Goal: Task Accomplishment & Management: Complete application form

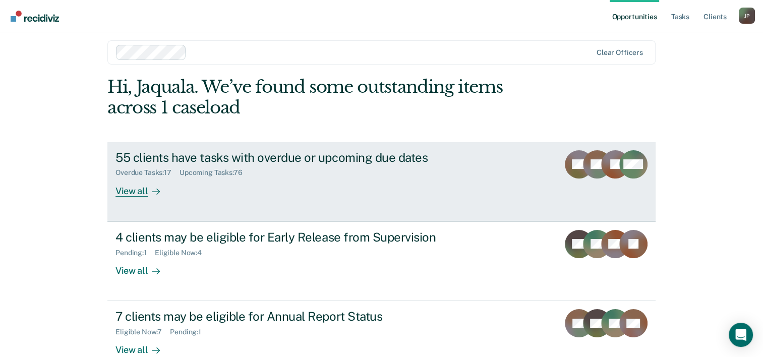
scroll to position [31, 0]
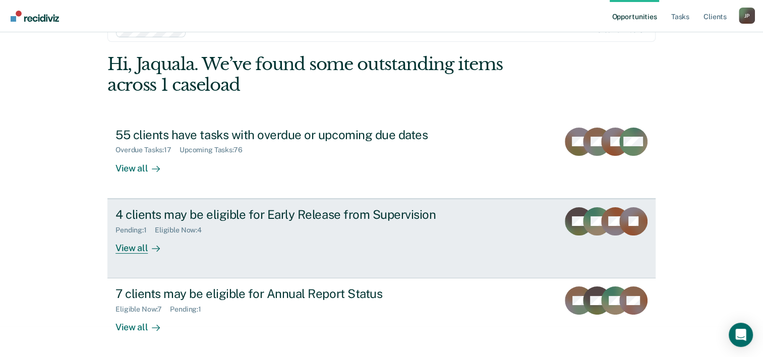
click at [256, 242] on div "4 clients may be eligible for Early Release from Supervision Pending : 1 Eligib…" at bounding box center [304, 230] width 378 height 46
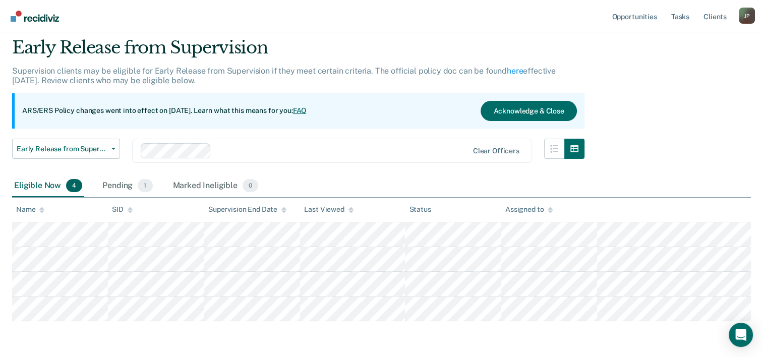
scroll to position [50, 0]
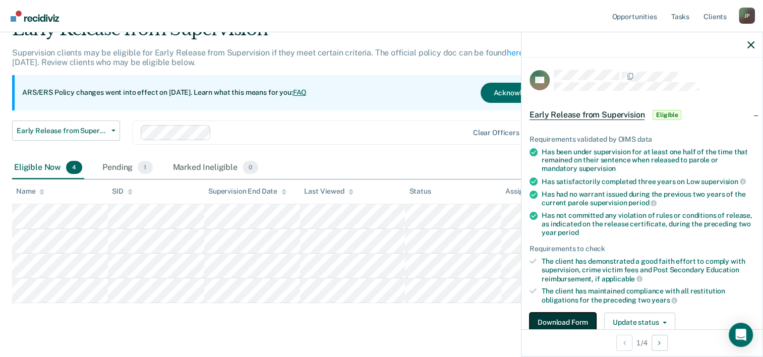
click at [560, 316] on button "Download Form" at bounding box center [563, 323] width 67 height 20
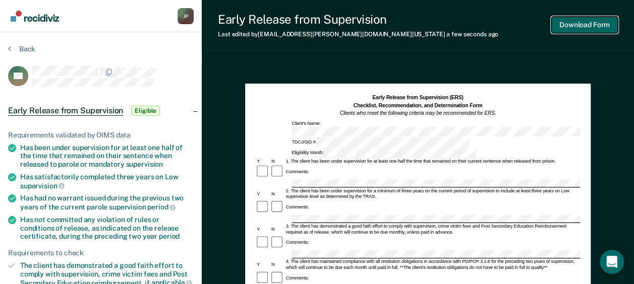
click at [603, 25] on button "Download Form" at bounding box center [584, 25] width 67 height 17
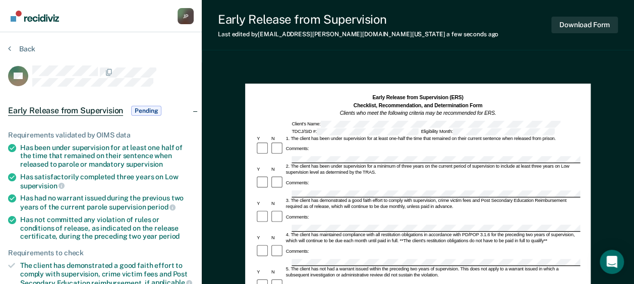
click at [340, 46] on div "Early Release from Supervision Last edited by Jaquala.Porter@tdcj.texas.gov a f…" at bounding box center [418, 25] width 432 height 50
click at [27, 52] on button "Back" at bounding box center [21, 48] width 27 height 9
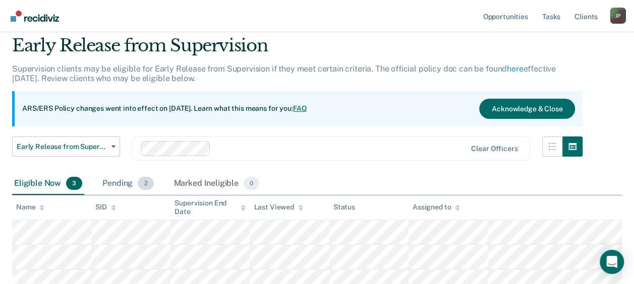
scroll to position [50, 0]
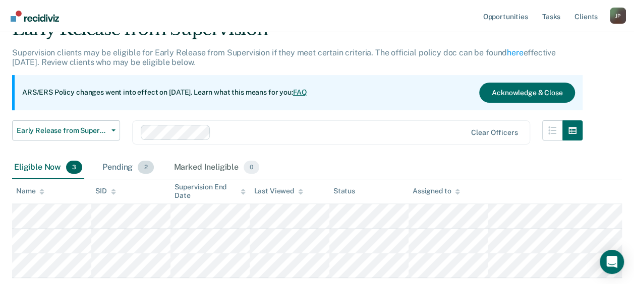
click at [125, 165] on div "Pending 2" at bounding box center [127, 168] width 55 height 22
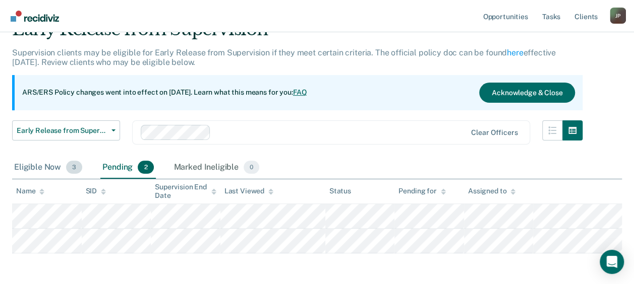
click at [43, 168] on div "Eligible Now 3" at bounding box center [48, 168] width 72 height 22
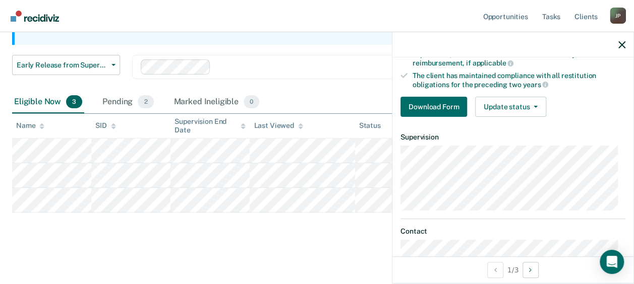
scroll to position [202, 0]
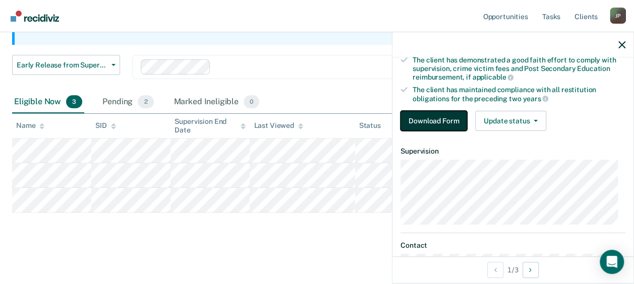
click at [426, 116] on button "Download Form" at bounding box center [433, 121] width 67 height 20
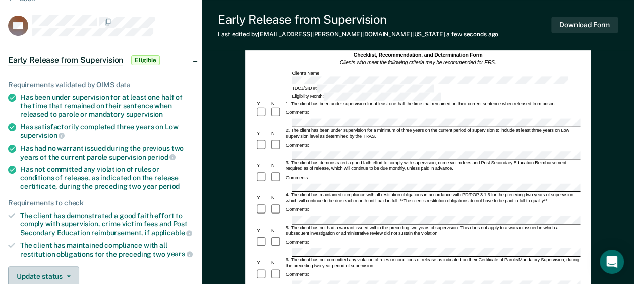
scroll to position [151, 0]
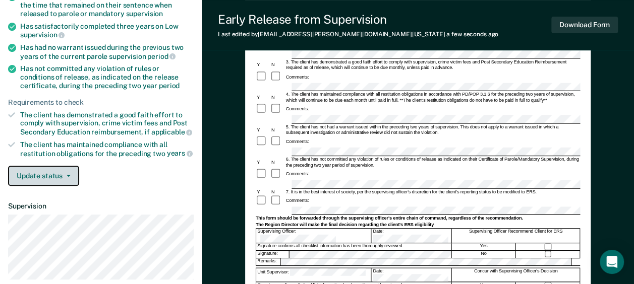
click at [74, 178] on button "Update status" at bounding box center [43, 176] width 71 height 20
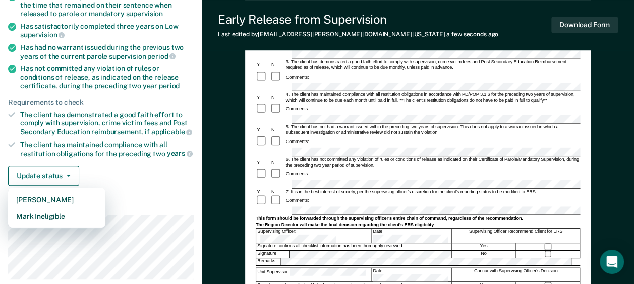
click at [168, 156] on div "Requirements validated by OIMS data Has been under supervision for at least one…" at bounding box center [101, 79] width 202 height 230
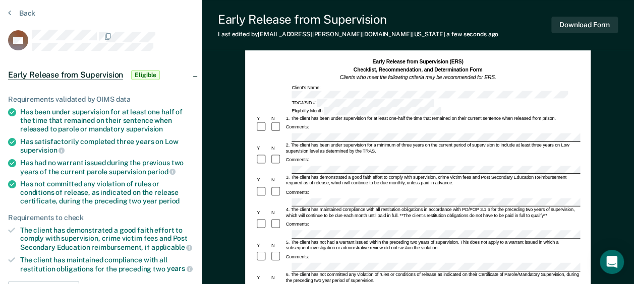
scroll to position [50, 0]
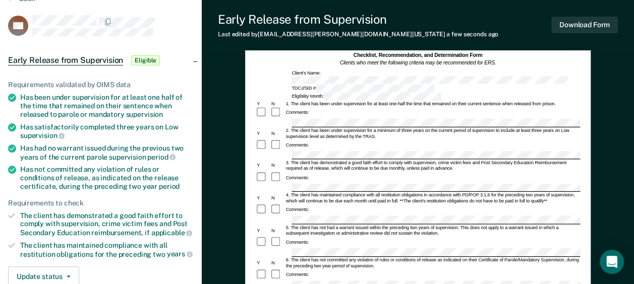
click at [320, 140] on div "Comments:" at bounding box center [417, 146] width 324 height 12
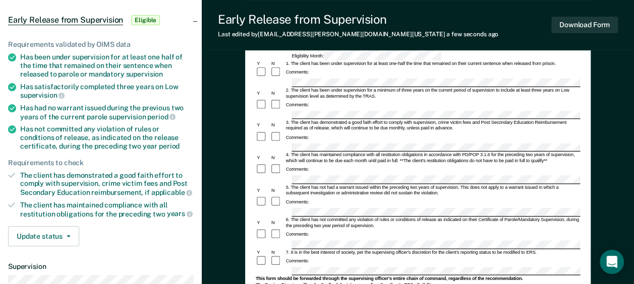
scroll to position [101, 0]
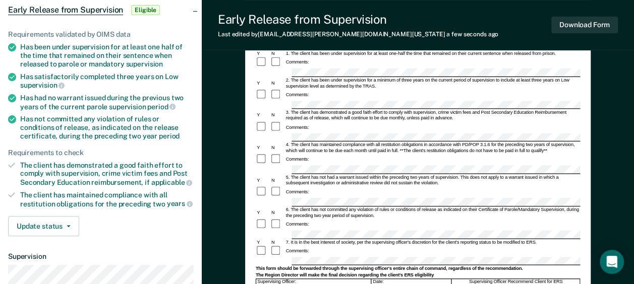
click at [270, 154] on div at bounding box center [277, 160] width 15 height 12
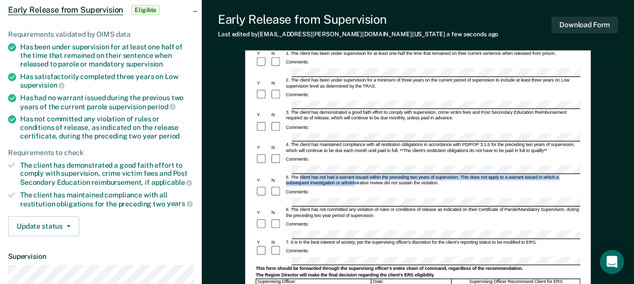
drag, startPoint x: 299, startPoint y: 151, endPoint x: 354, endPoint y: 156, distance: 55.2
click at [354, 175] on div "5. The client has not had a warrant issued within the preceding two years of su…" at bounding box center [432, 181] width 296 height 12
drag, startPoint x: 300, startPoint y: 151, endPoint x: 417, endPoint y: 155, distance: 117.6
click at [417, 175] on div "5. The client has not had a warrant issued within the preceding two years of su…" at bounding box center [432, 181] width 296 height 12
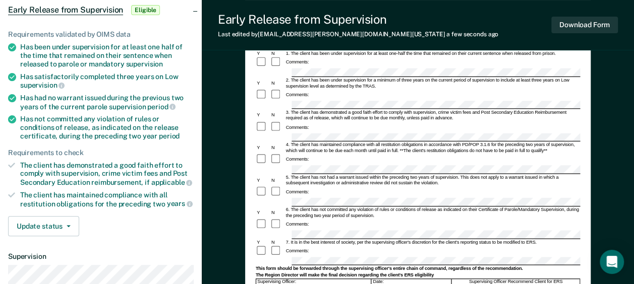
drag, startPoint x: 417, startPoint y: 155, endPoint x: 461, endPoint y: 158, distance: 44.0
click at [461, 187] on div "Comments:" at bounding box center [417, 193] width 324 height 12
drag, startPoint x: 457, startPoint y: 151, endPoint x: 299, endPoint y: 151, distance: 158.4
click at [299, 175] on div "5. The client has not had a warrant issued within the preceding two years of su…" at bounding box center [432, 181] width 296 height 12
copy div "client has not had a warrant issued within the preceding two years of supervisi…"
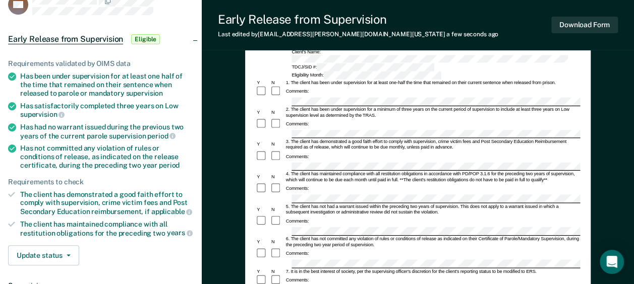
scroll to position [0, 0]
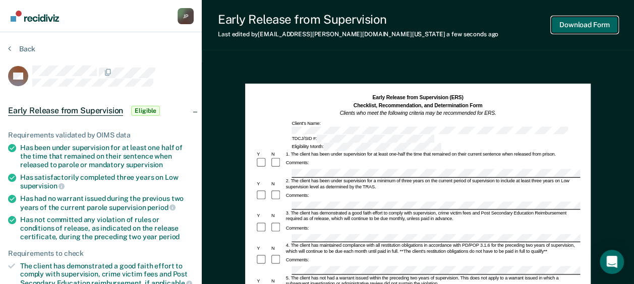
click at [567, 25] on button "Download Form" at bounding box center [584, 25] width 67 height 17
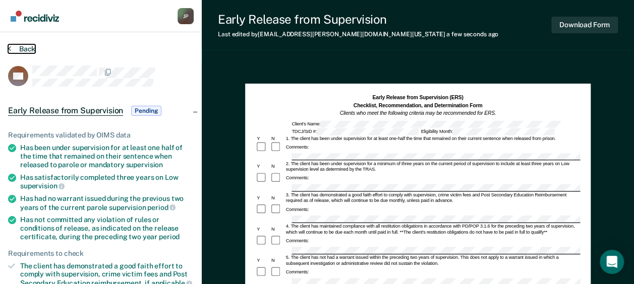
click at [20, 50] on button "Back" at bounding box center [21, 48] width 27 height 9
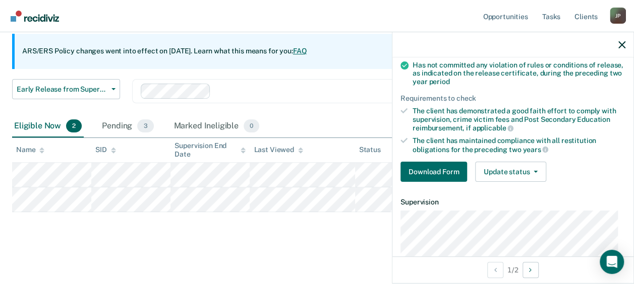
scroll to position [151, 0]
click at [446, 168] on button "Download Form" at bounding box center [433, 171] width 67 height 20
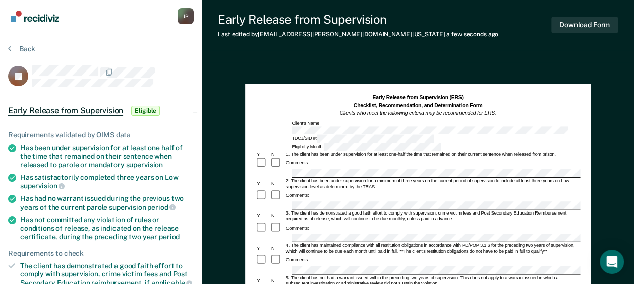
click at [313, 190] on div "Comments:" at bounding box center [417, 196] width 324 height 12
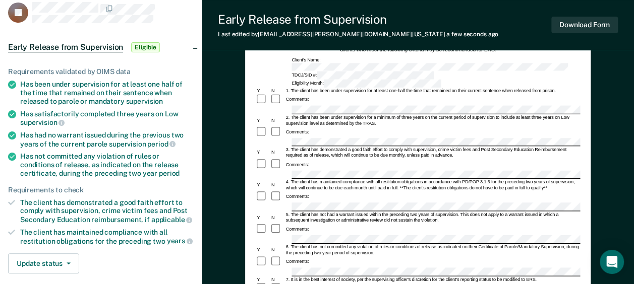
scroll to position [101, 0]
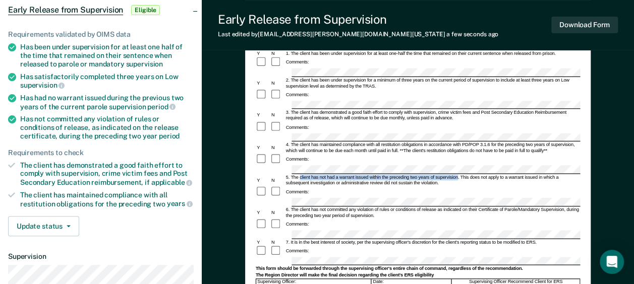
drag, startPoint x: 300, startPoint y: 149, endPoint x: 458, endPoint y: 151, distance: 158.4
click at [458, 175] on div "5. The client has not had a warrant issued within the preceding two years of su…" at bounding box center [432, 181] width 296 height 12
copy div "client has not had a warrant issued within the preceding two years of supervisi…"
click at [310, 224] on form "Early Release from Supervision (ERS) Checklist, Recommendation, and Determinati…" at bounding box center [417, 236] width 324 height 486
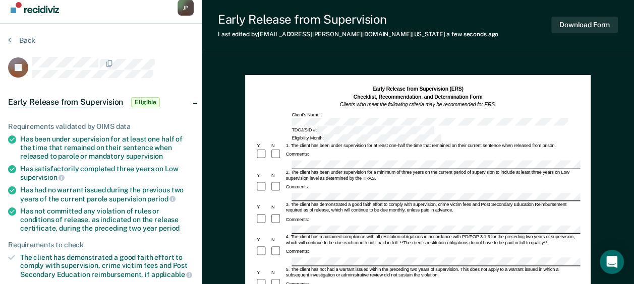
scroll to position [0, 0]
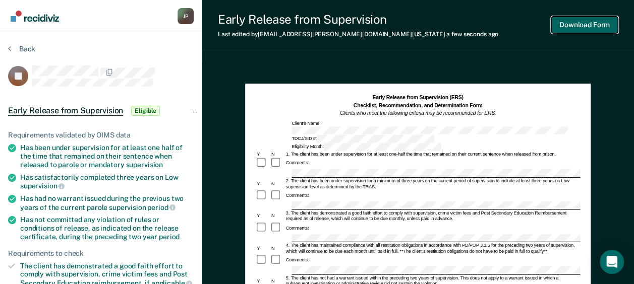
click at [573, 29] on button "Download Form" at bounding box center [584, 25] width 67 height 17
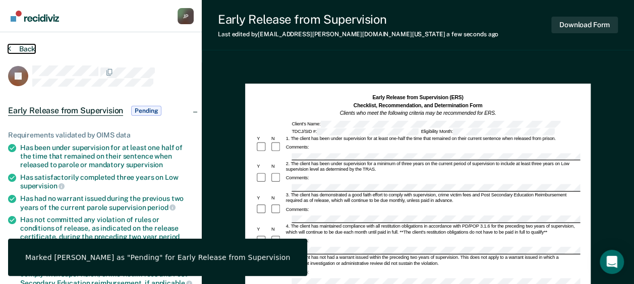
click at [18, 47] on button "Back" at bounding box center [21, 48] width 27 height 9
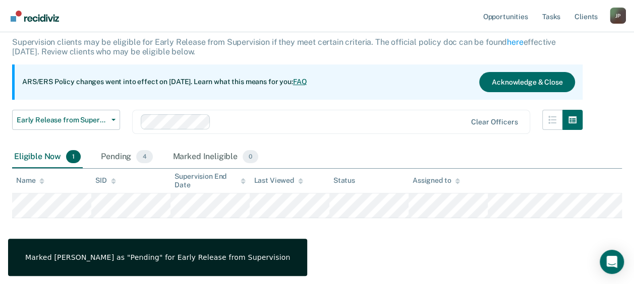
scroll to position [67, 0]
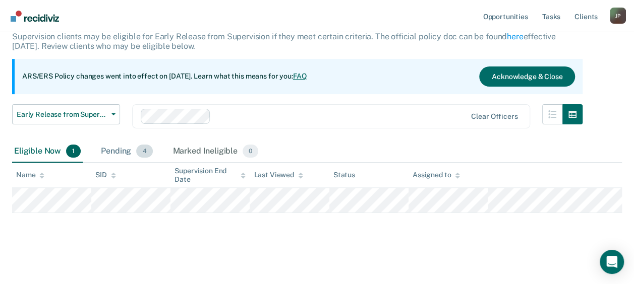
click at [128, 152] on div "Pending 4" at bounding box center [126, 152] width 55 height 22
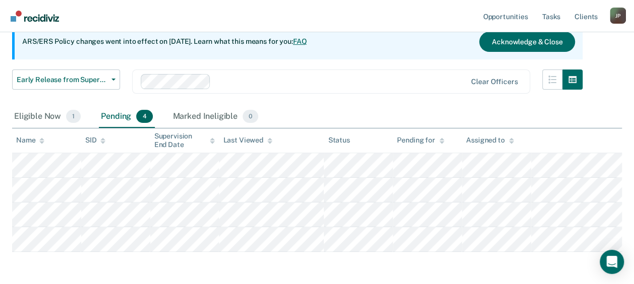
scroll to position [117, 0]
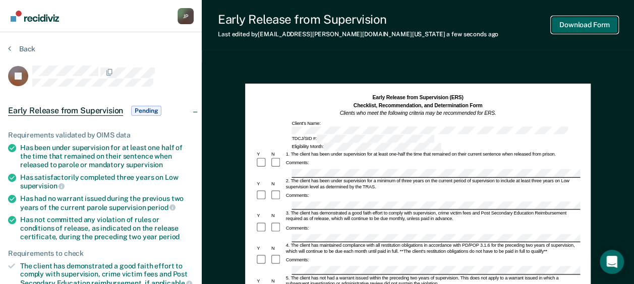
click at [589, 30] on button "Download Form" at bounding box center [584, 25] width 67 height 17
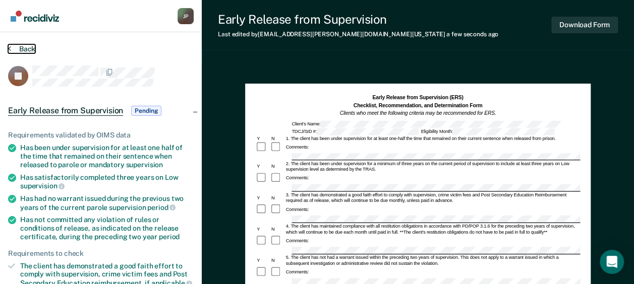
click at [19, 48] on button "Back" at bounding box center [21, 48] width 27 height 9
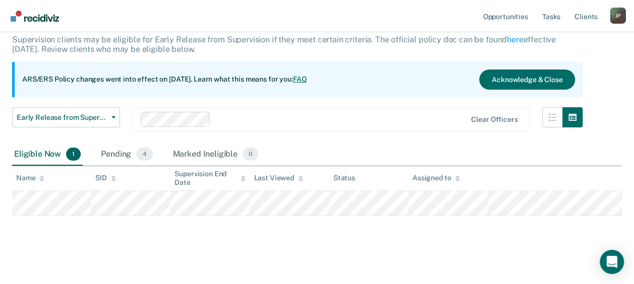
scroll to position [67, 0]
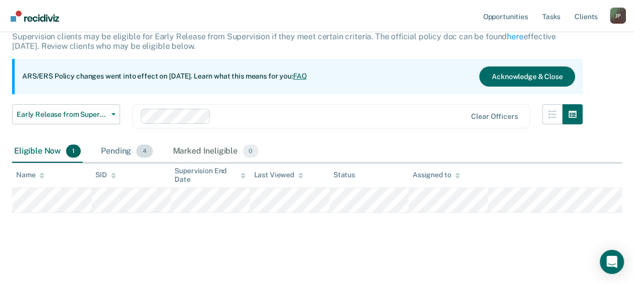
click at [120, 152] on div "Pending 4" at bounding box center [126, 152] width 55 height 22
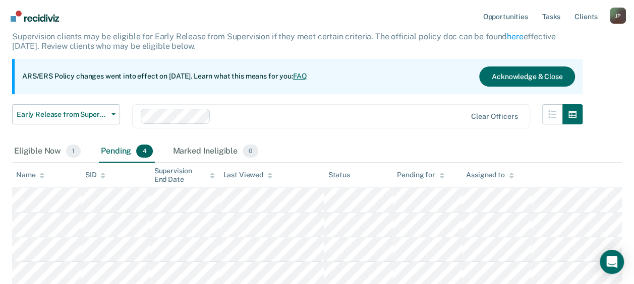
scroll to position [117, 0]
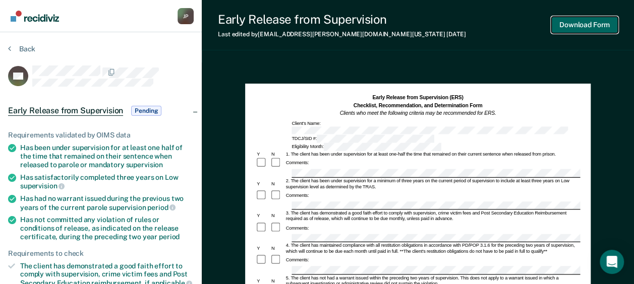
click at [600, 24] on button "Download Form" at bounding box center [584, 25] width 67 height 17
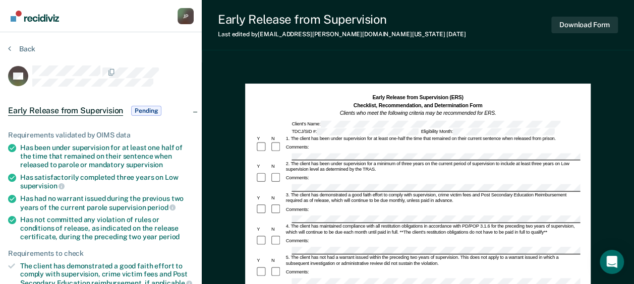
drag, startPoint x: 469, startPoint y: 0, endPoint x: 407, endPoint y: 15, distance: 62.9
click at [407, 15] on div "Early Release from Supervision Last edited by Jaquala.Porter@tdcj.texas.gov 3 d…" at bounding box center [418, 25] width 432 height 50
drag, startPoint x: 430, startPoint y: 28, endPoint x: 421, endPoint y: 28, distance: 9.6
click at [430, 28] on div "Early Release from Supervision Last edited by Jaquala.Porter@tdcj.texas.gov 3 d…" at bounding box center [418, 25] width 432 height 50
click at [24, 45] on button "Back" at bounding box center [21, 48] width 27 height 9
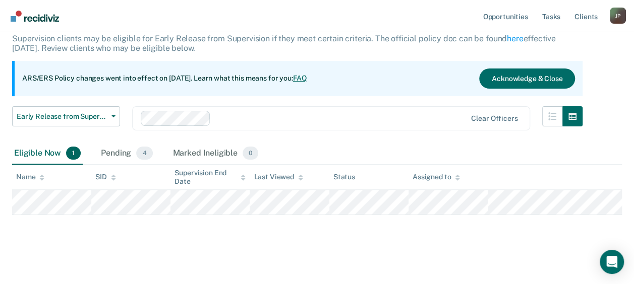
scroll to position [67, 0]
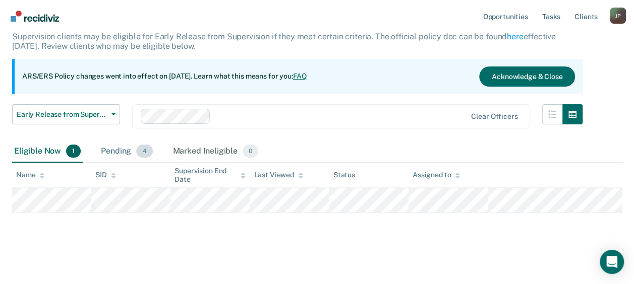
click at [116, 148] on div "Pending 4" at bounding box center [126, 152] width 55 height 22
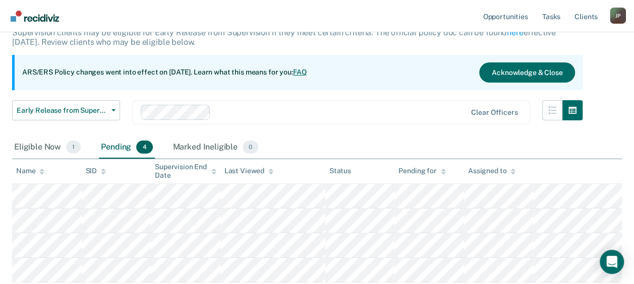
scroll to position [141, 0]
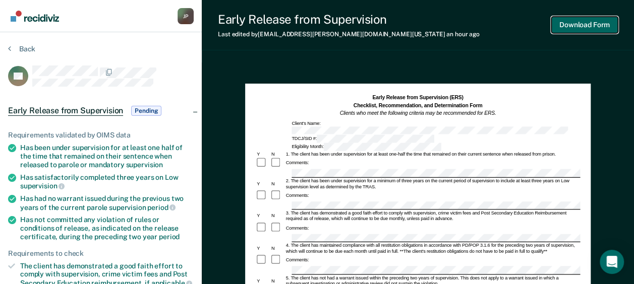
click at [586, 26] on button "Download Form" at bounding box center [584, 25] width 67 height 17
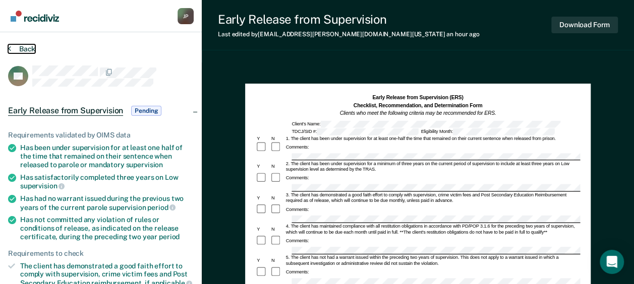
click at [23, 45] on button "Back" at bounding box center [21, 48] width 27 height 9
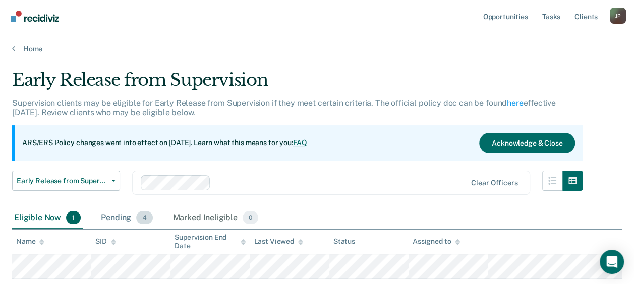
click at [124, 216] on div "Pending 4" at bounding box center [126, 218] width 55 height 22
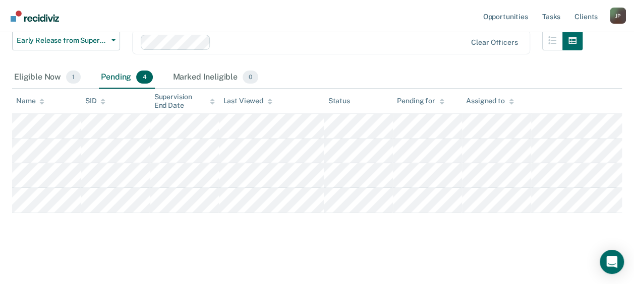
scroll to position [141, 0]
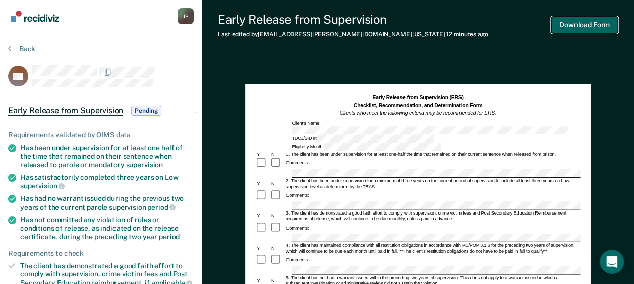
click at [590, 22] on button "Download Form" at bounding box center [584, 25] width 67 height 17
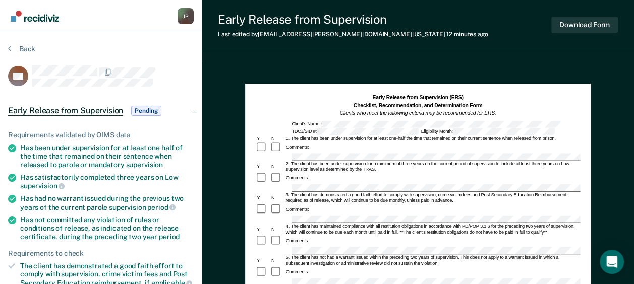
click at [19, 53] on div "Back" at bounding box center [101, 54] width 186 height 21
click at [22, 50] on button "Back" at bounding box center [21, 48] width 27 height 9
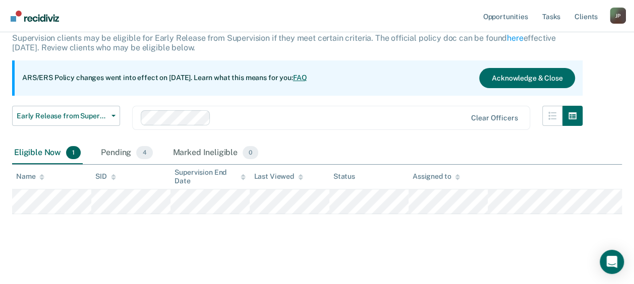
scroll to position [67, 0]
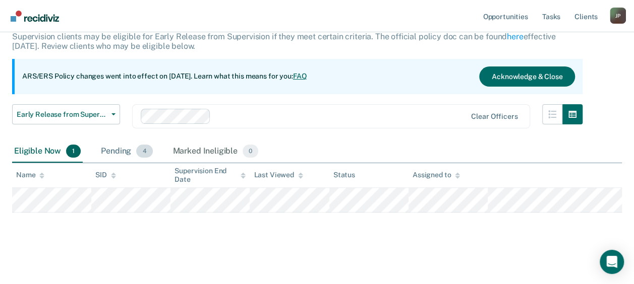
click at [131, 150] on div "Pending 4" at bounding box center [126, 152] width 55 height 22
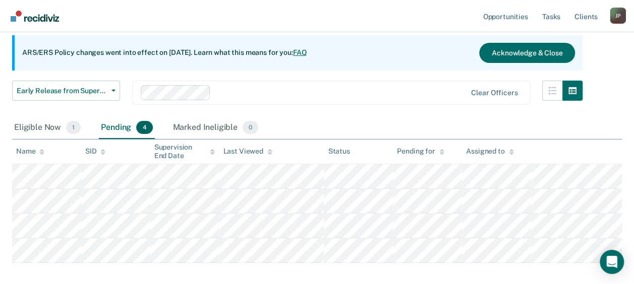
scroll to position [40, 0]
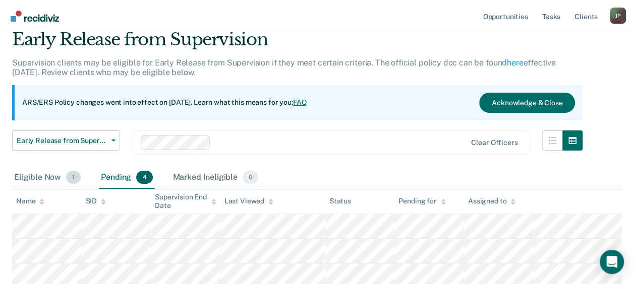
click at [52, 178] on div "Eligible Now 1" at bounding box center [47, 178] width 71 height 22
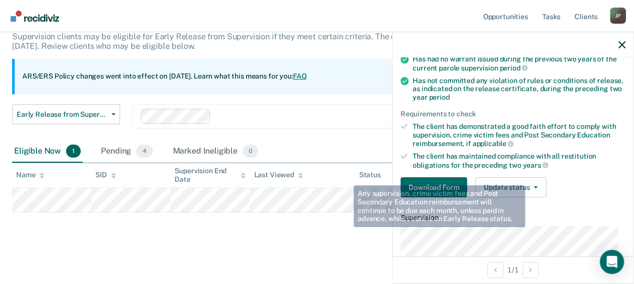
scroll to position [151, 0]
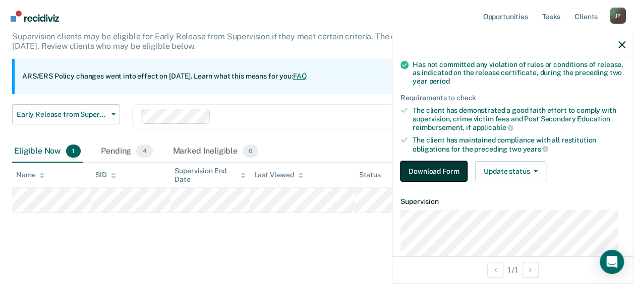
click at [438, 171] on button "Download Form" at bounding box center [433, 171] width 67 height 20
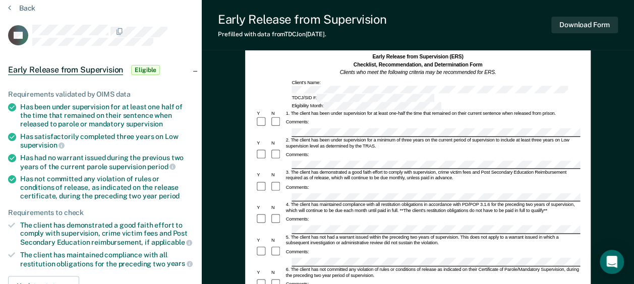
scroll to position [25, 0]
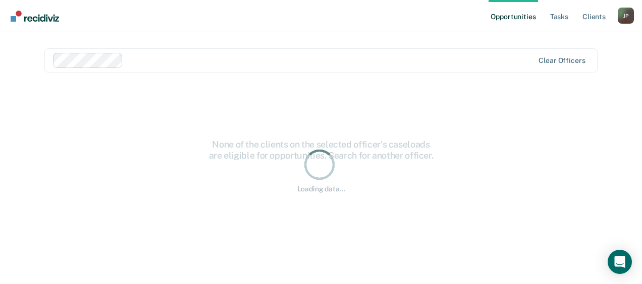
click at [167, 98] on div "Loading data..." at bounding box center [320, 170] width 553 height 171
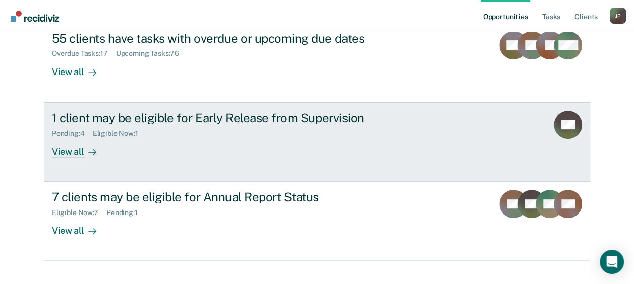
scroll to position [143, 0]
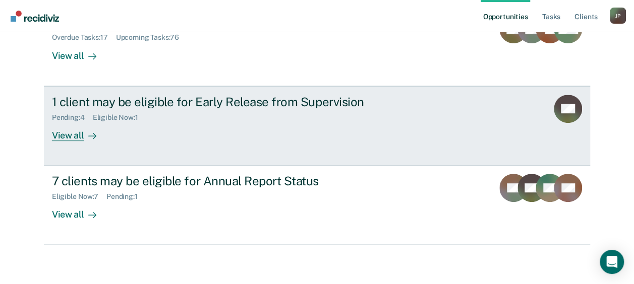
click at [88, 136] on icon at bounding box center [92, 136] width 8 height 8
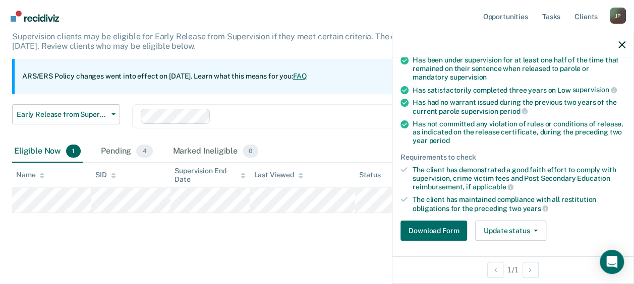
scroll to position [101, 0]
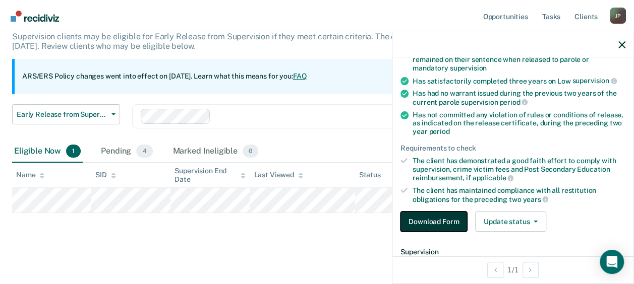
click at [442, 212] on button "Download Form" at bounding box center [433, 222] width 67 height 20
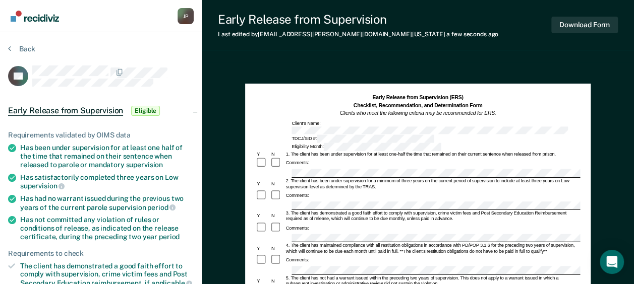
click at [339, 255] on div "Comments:" at bounding box center [417, 261] width 324 height 12
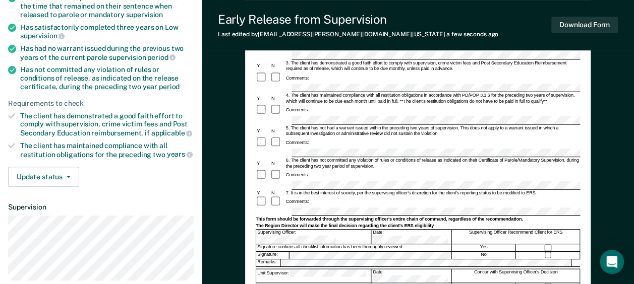
scroll to position [151, 0]
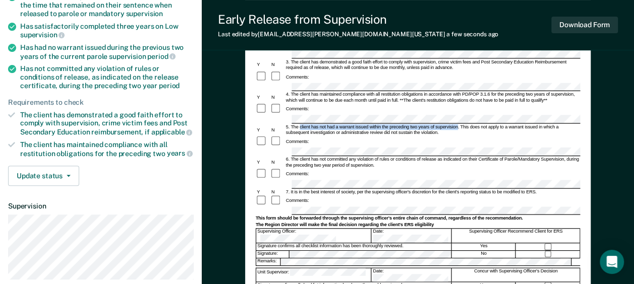
drag, startPoint x: 300, startPoint y: 99, endPoint x: 456, endPoint y: 103, distance: 156.9
click at [456, 125] on div "5. The client has not had a warrant issued within the preceding two years of su…" at bounding box center [432, 131] width 296 height 12
copy div "client has not had a warrant issued within the preceding two years of supervisi…"
click at [316, 195] on div "Comments:" at bounding box center [417, 201] width 324 height 12
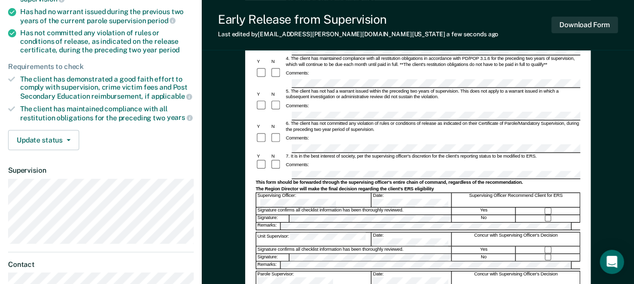
scroll to position [202, 0]
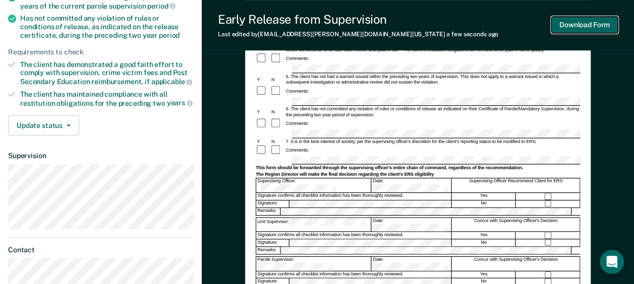
click at [588, 30] on button "Download Form" at bounding box center [584, 25] width 67 height 17
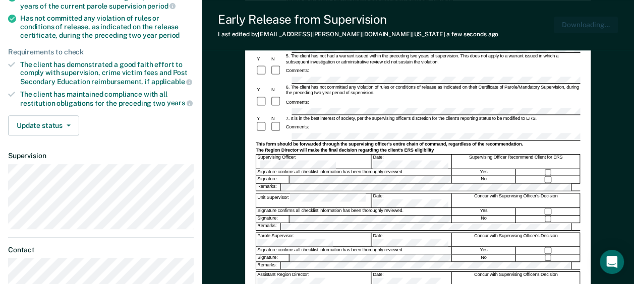
scroll to position [0, 0]
